Goal: Use online tool/utility: Utilize a website feature to perform a specific function

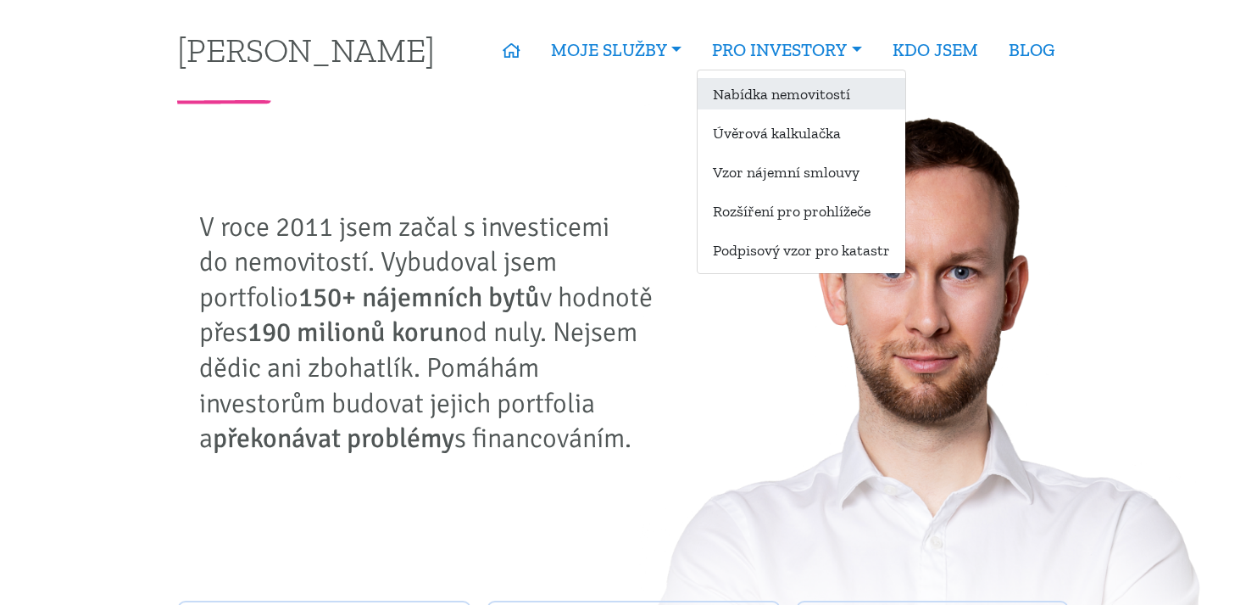
click at [789, 98] on link "Nabídka nemovitostí" at bounding box center [802, 93] width 208 height 31
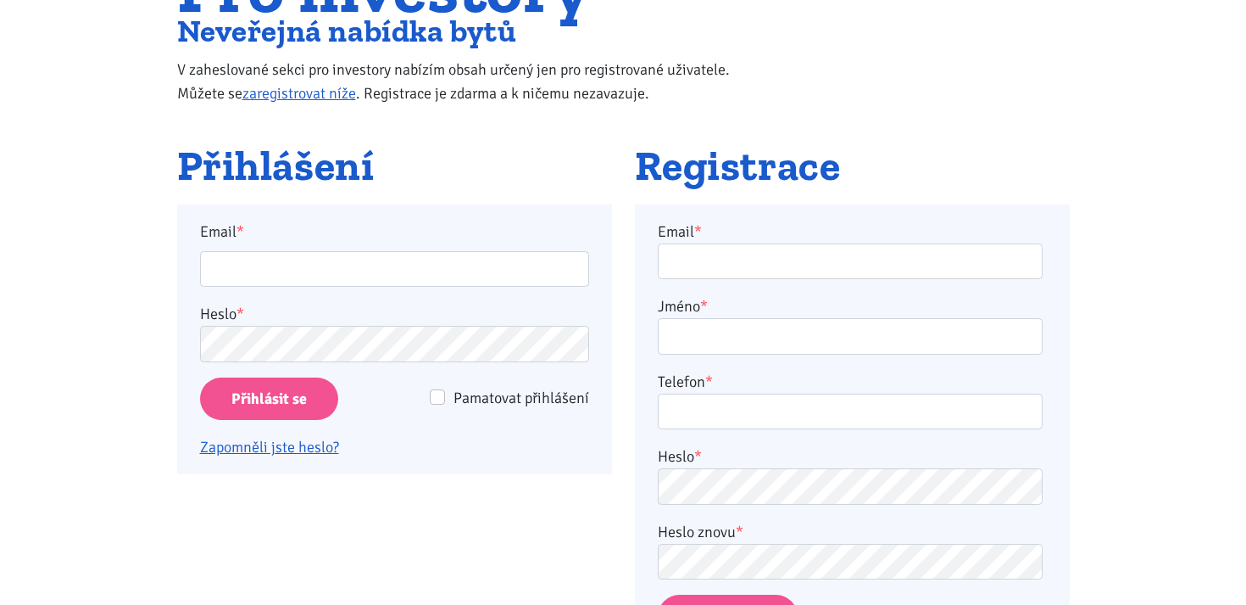
scroll to position [40, 0]
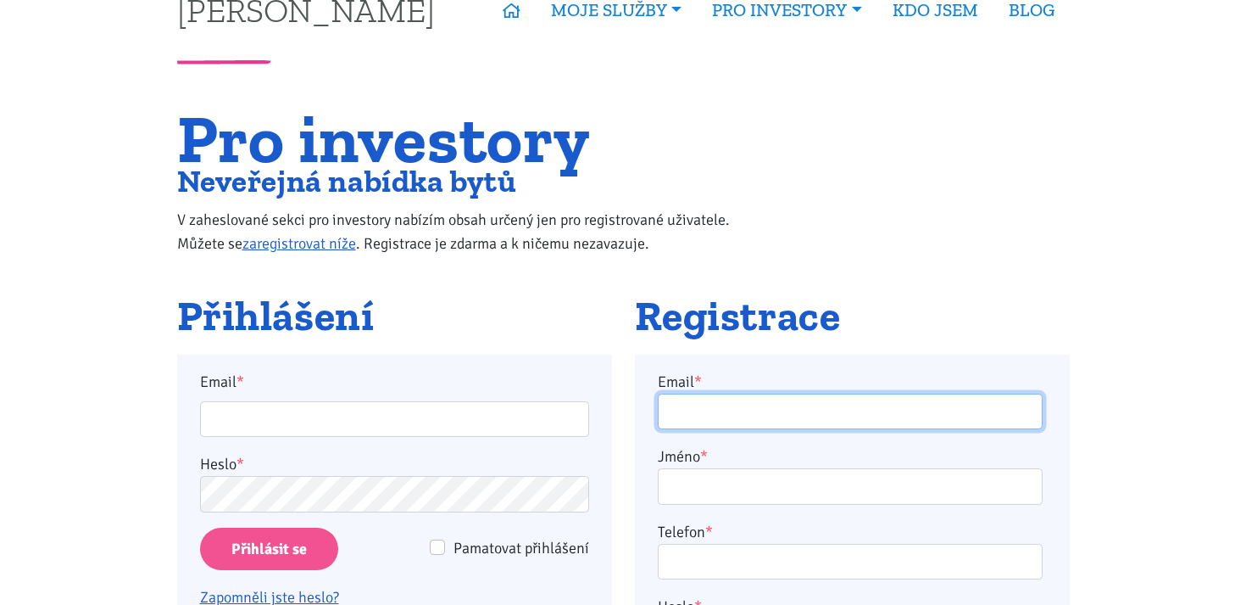
type input "vahala.filip95@gmail.com"
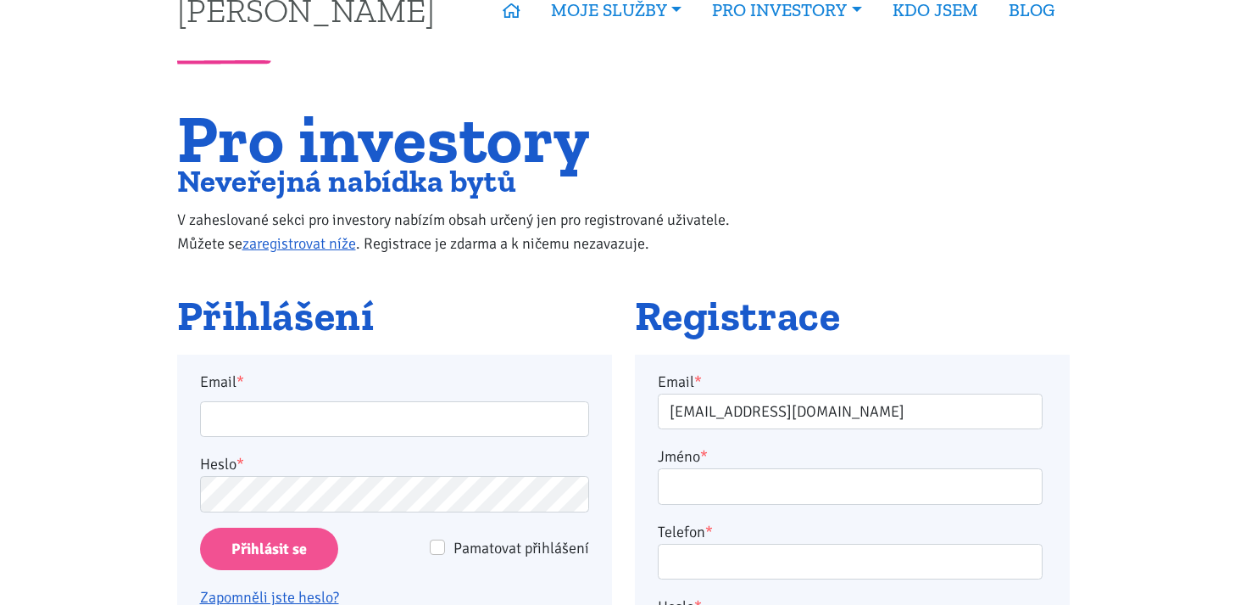
type input "vahala.filip95@gmail.com"
click at [270, 554] on input "Přihlásit se" at bounding box center [269, 548] width 138 height 43
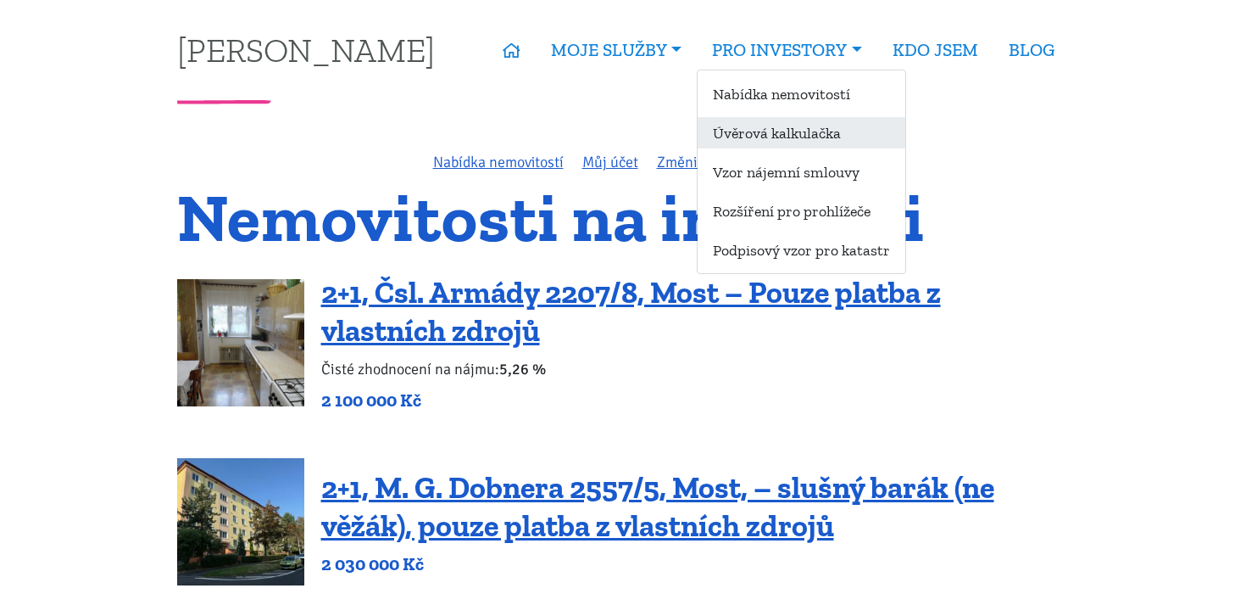
click at [764, 131] on link "Úvěrová kalkulačka" at bounding box center [802, 132] width 208 height 31
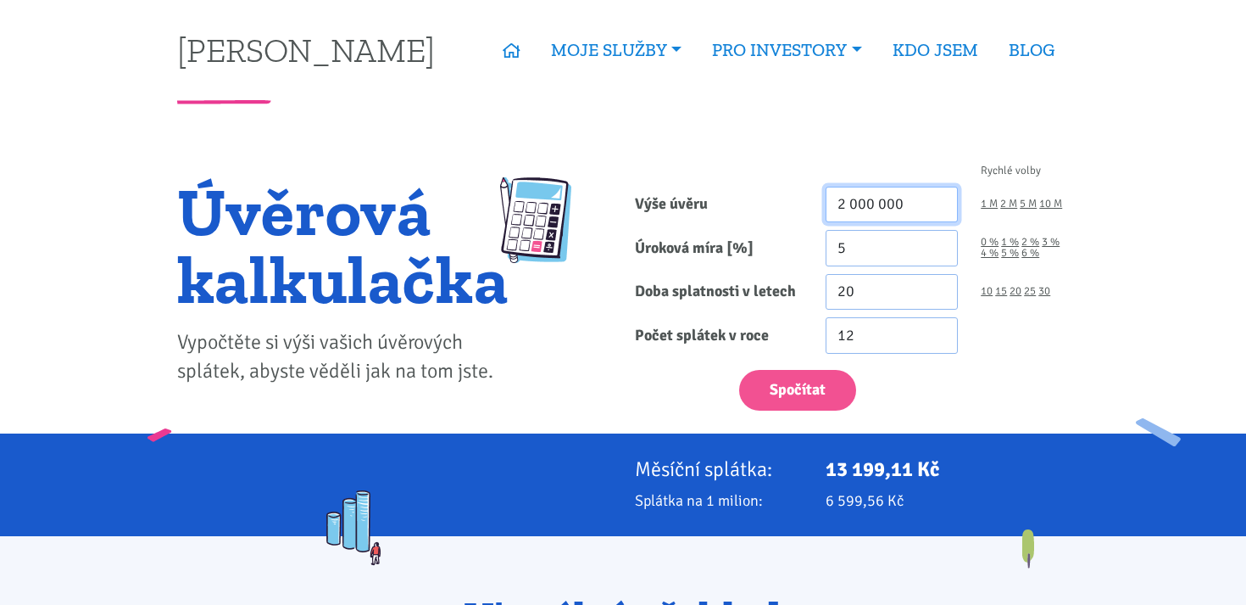
click at [904, 206] on input "2 000 000" at bounding box center [892, 205] width 133 height 36
type input "5 352 000"
click at [779, 174] on div at bounding box center [718, 172] width 191 height 14
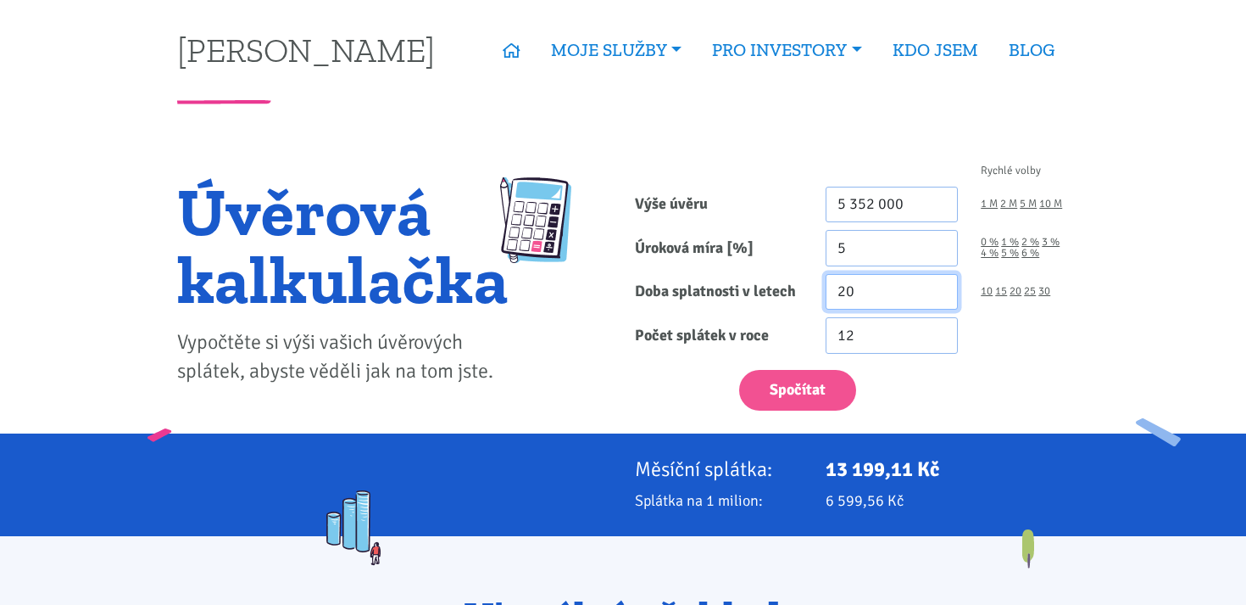
click at [844, 292] on input "20" at bounding box center [892, 292] width 133 height 36
type input "30"
click at [701, 367] on div "Spočítat" at bounding box center [852, 386] width 458 height 50
click at [857, 252] on input "5" at bounding box center [892, 248] width 133 height 36
type input "4"
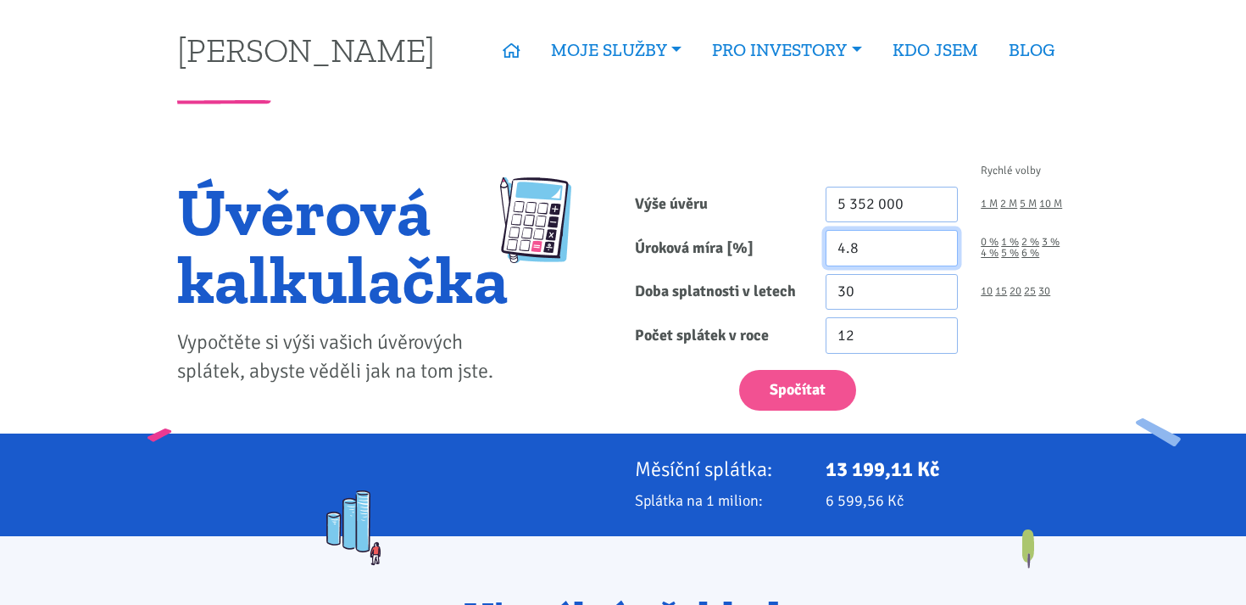
type input "4.8"
click at [722, 380] on div "Spočítat" at bounding box center [852, 386] width 458 height 50
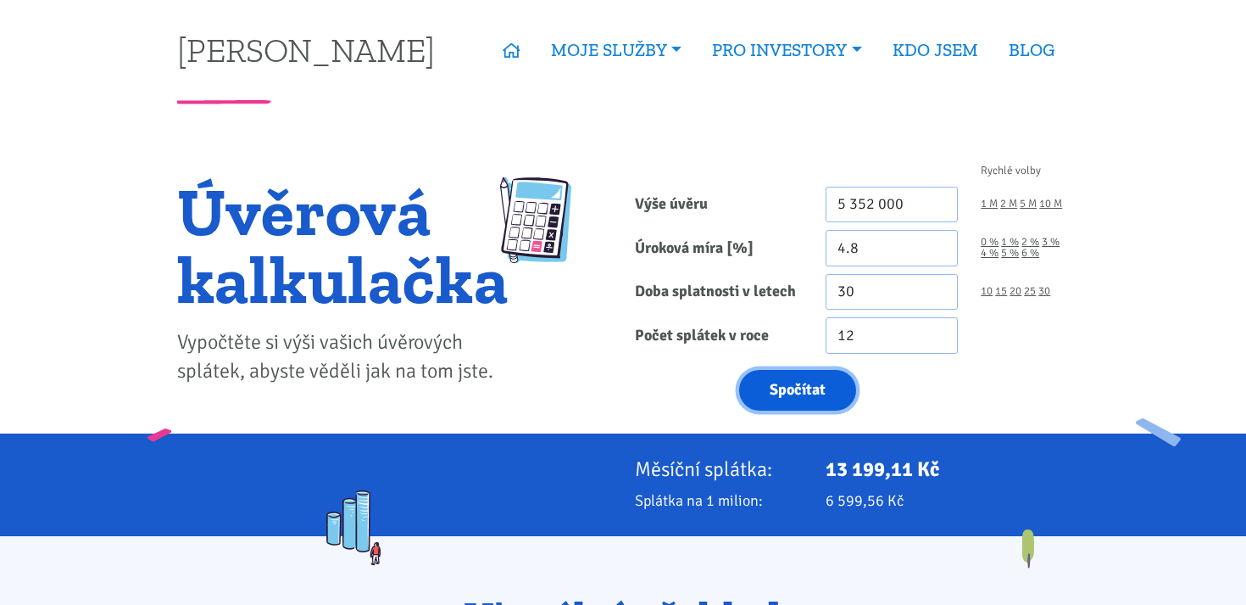
click at [775, 392] on button "Spočítat" at bounding box center [797, 391] width 117 height 42
type input "5352000"
drag, startPoint x: 829, startPoint y: 471, endPoint x: 884, endPoint y: 471, distance: 55.1
click at [884, 471] on p "28 080,09 Kč" at bounding box center [948, 469] width 244 height 24
